Goal: Find specific page/section: Find specific page/section

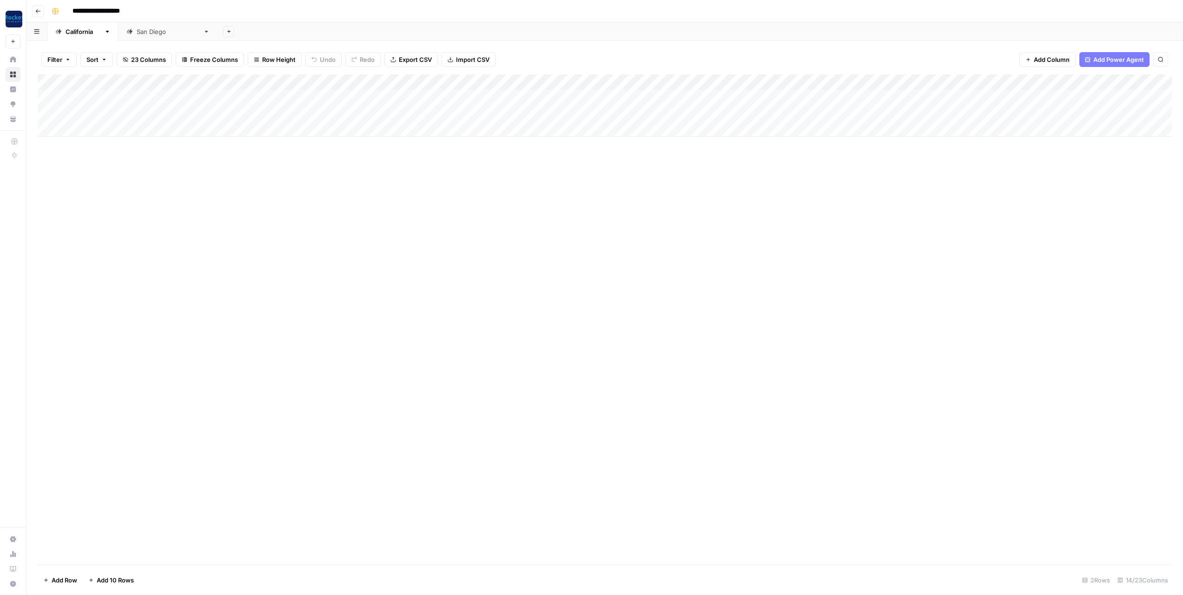
click at [232, 113] on div "Add Column" at bounding box center [605, 105] width 1135 height 62
